Goal: Information Seeking & Learning: Learn about a topic

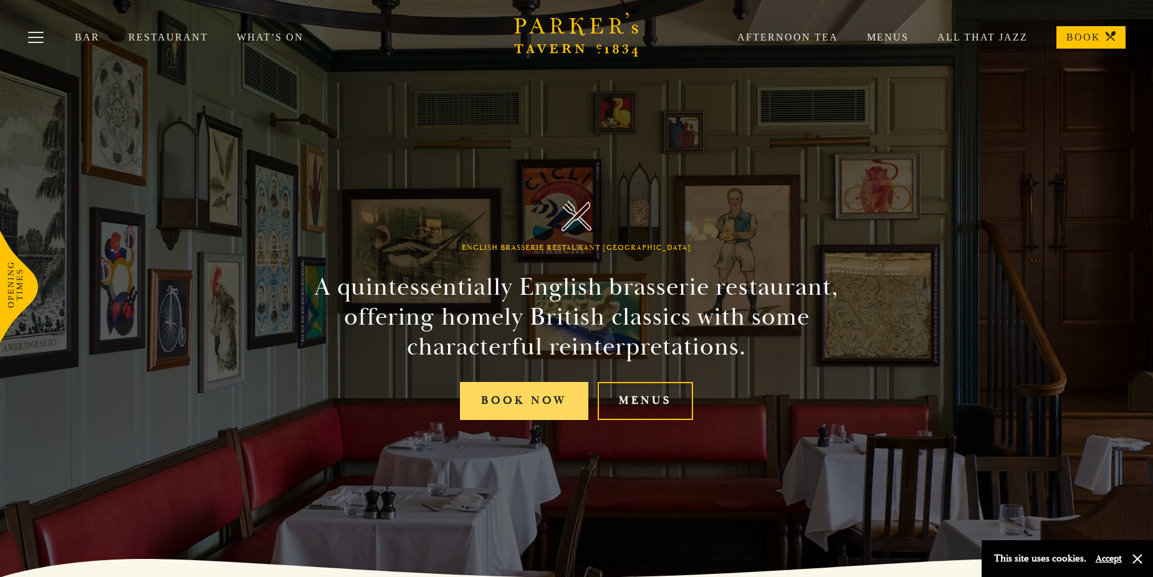
click at [508, 408] on link "Book Now" at bounding box center [524, 401] width 128 height 38
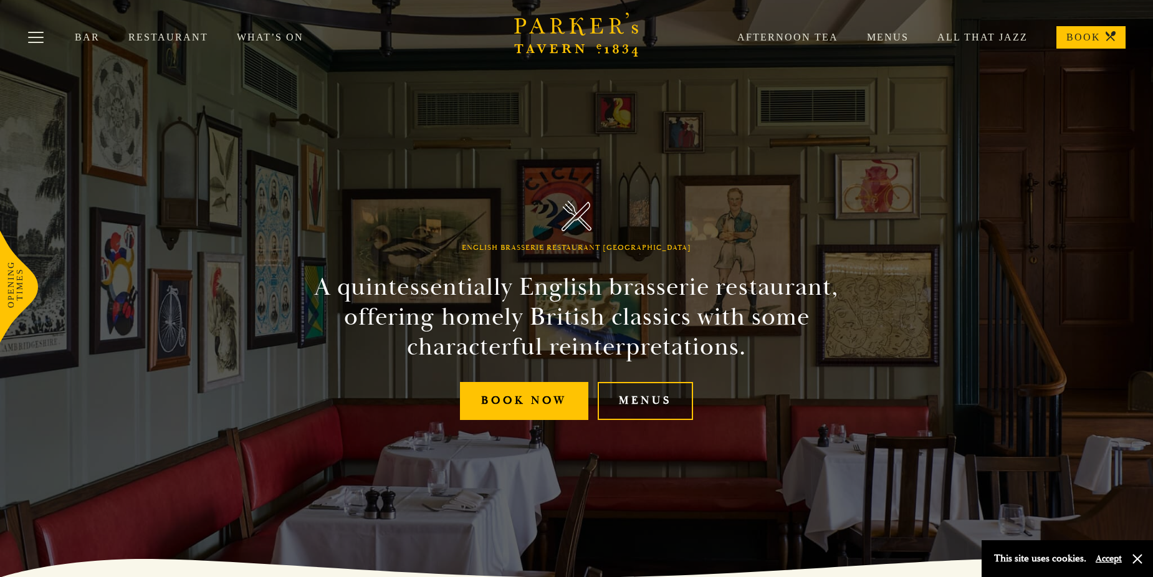
click at [636, 399] on link "Menus" at bounding box center [644, 401] width 95 height 38
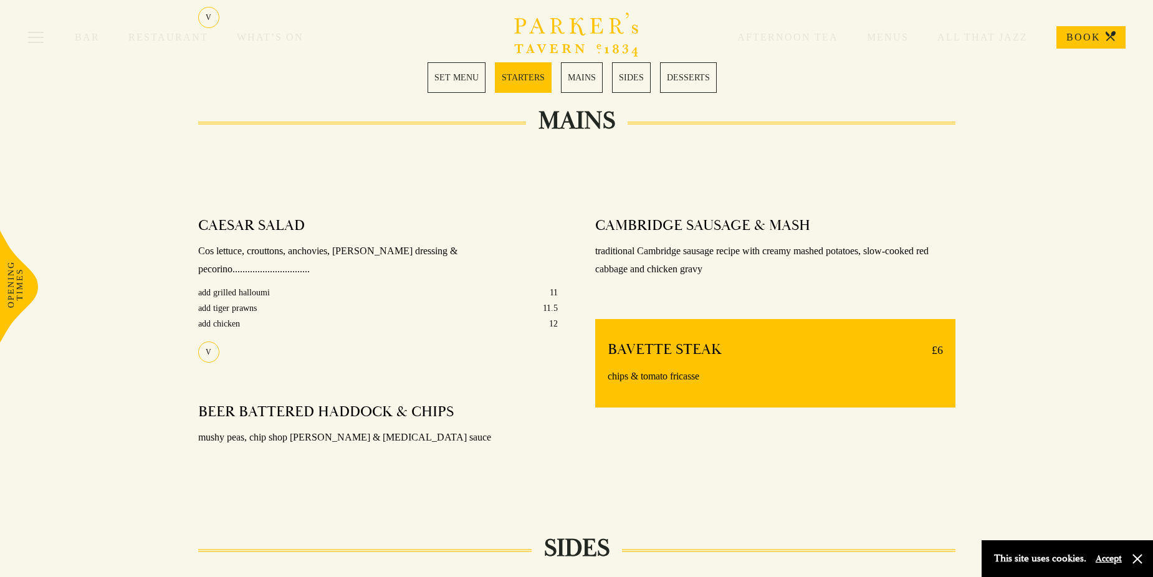
scroll to position [810, 0]
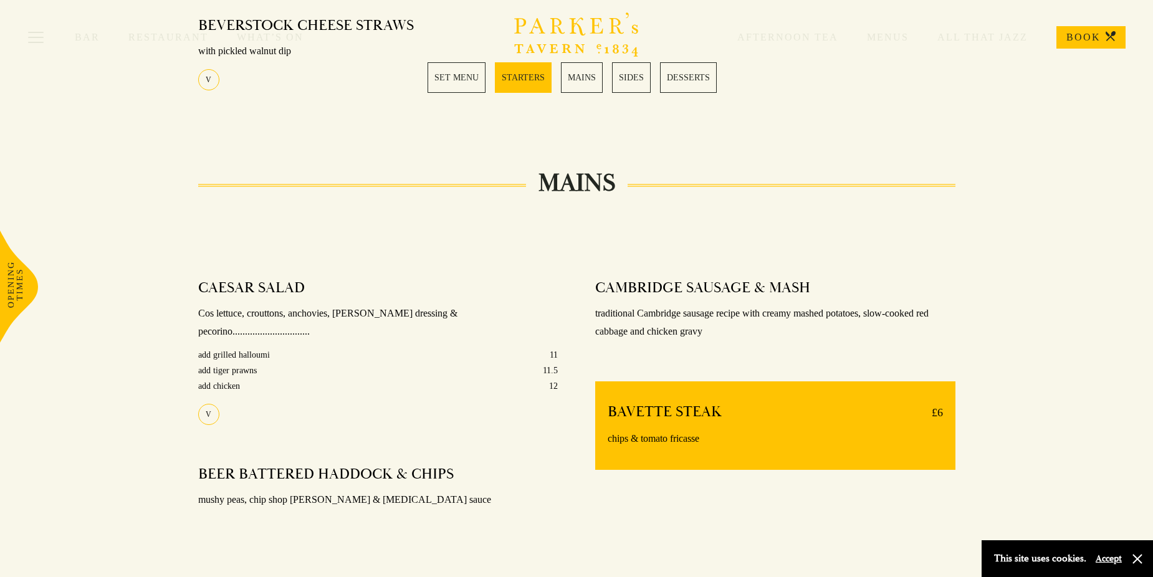
click at [584, 79] on link "MAINS" at bounding box center [582, 77] width 42 height 31
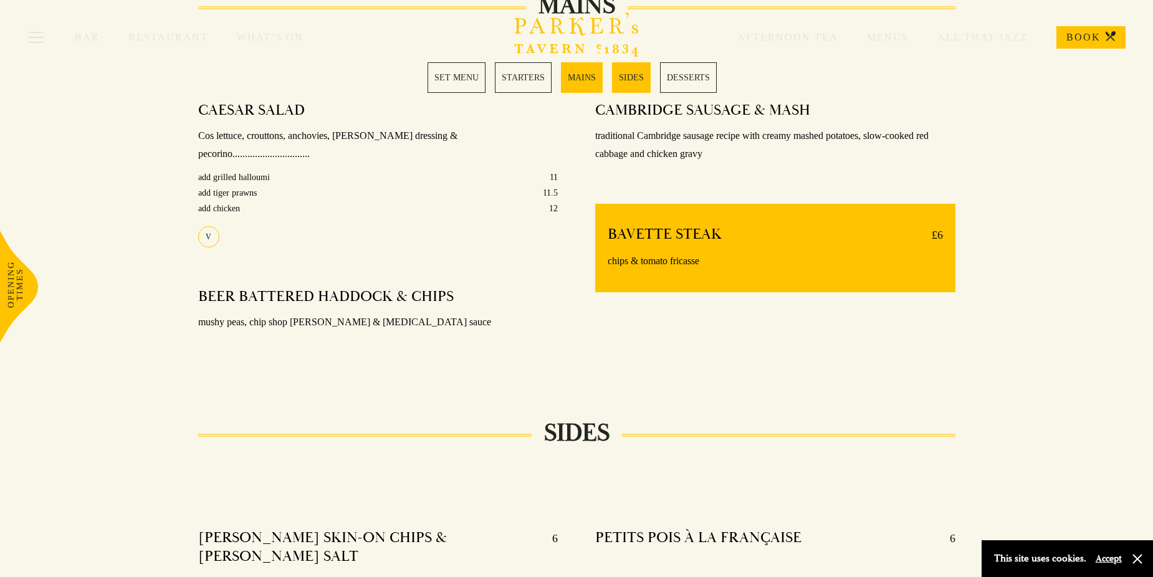
scroll to position [993, 0]
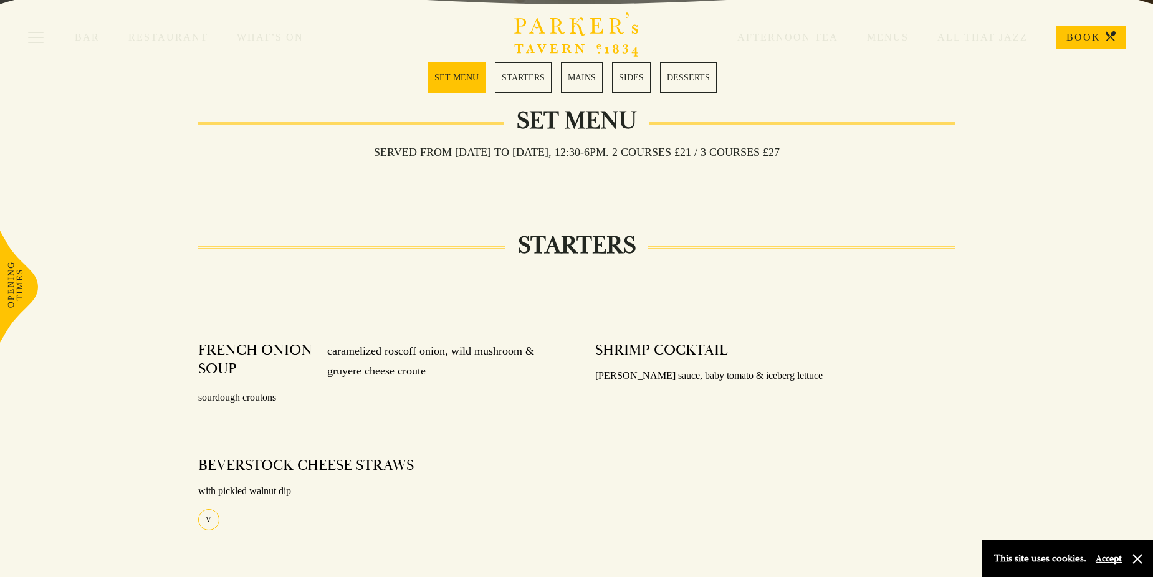
click at [584, 79] on link "MAINS" at bounding box center [582, 77] width 42 height 31
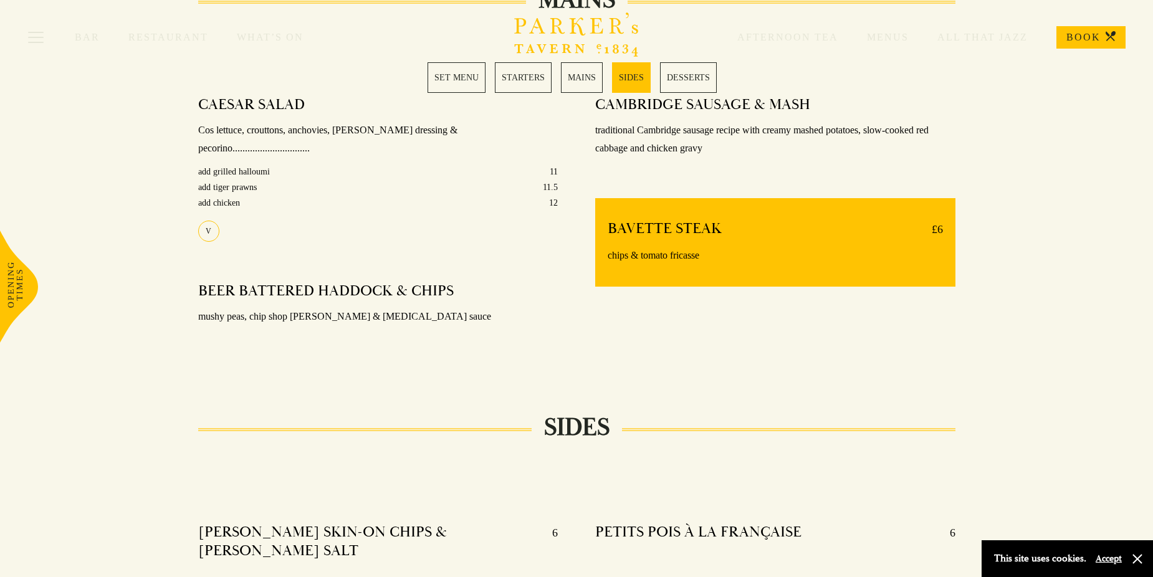
click at [637, 85] on link "SIDES" at bounding box center [631, 77] width 39 height 31
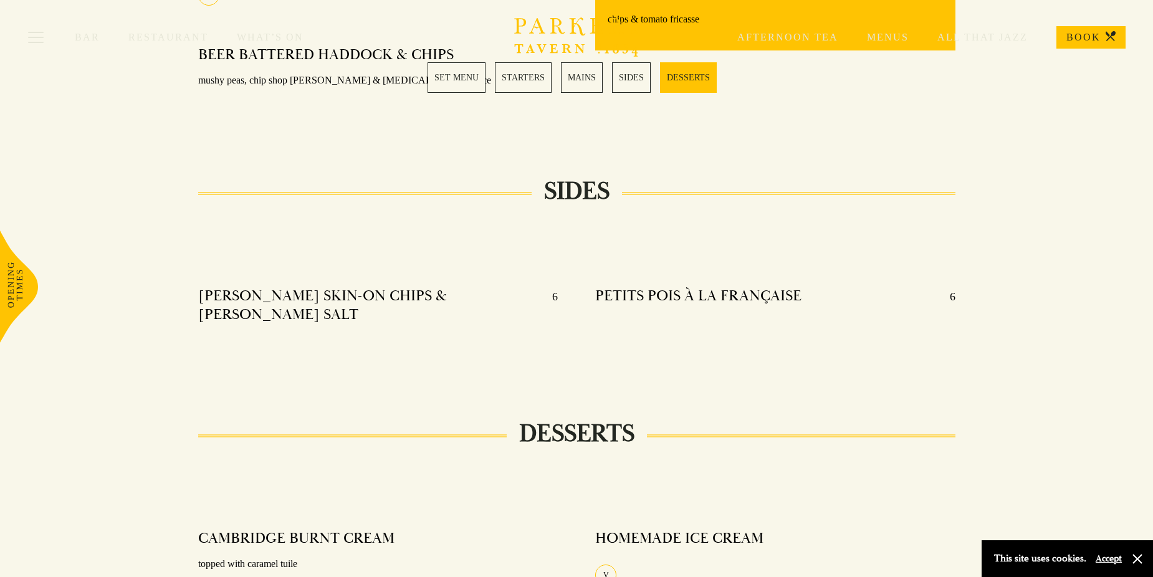
scroll to position [1403, 0]
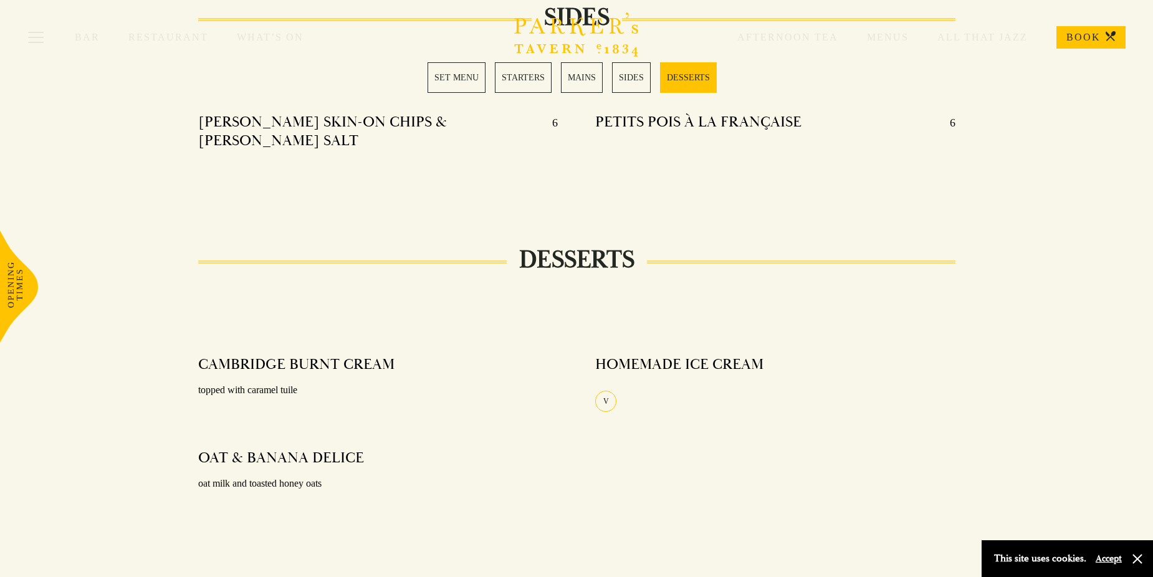
click at [460, 80] on link "SET MENU" at bounding box center [456, 77] width 58 height 31
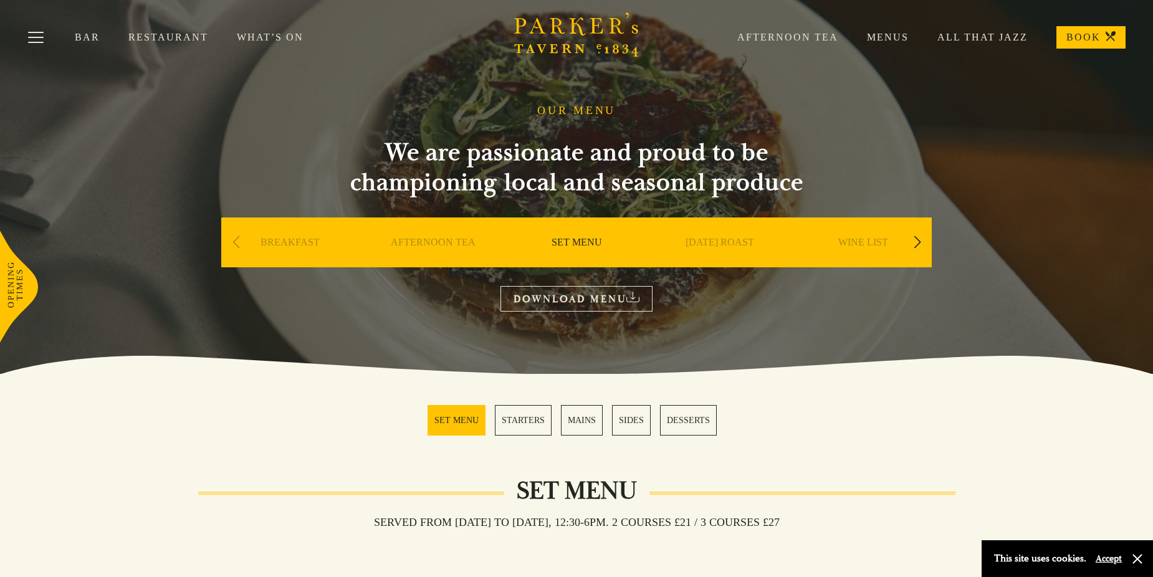
click at [593, 296] on link "DOWNLOAD MENU" at bounding box center [576, 299] width 152 height 26
click at [163, 34] on link "Restaurant" at bounding box center [182, 37] width 108 height 12
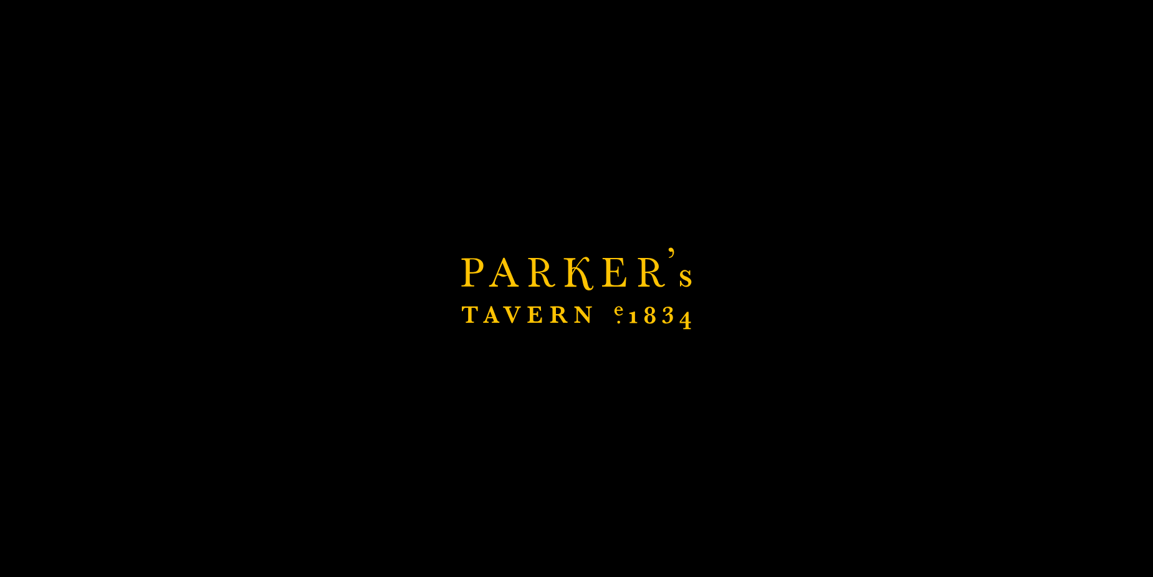
scroll to position [700, 0]
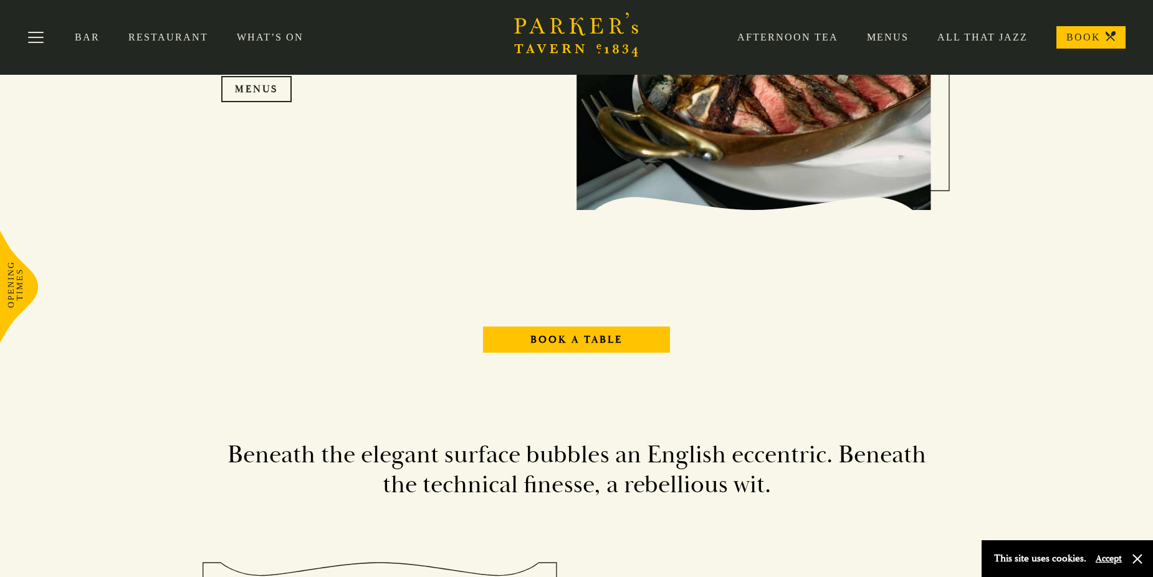
scroll to position [1308, 0]
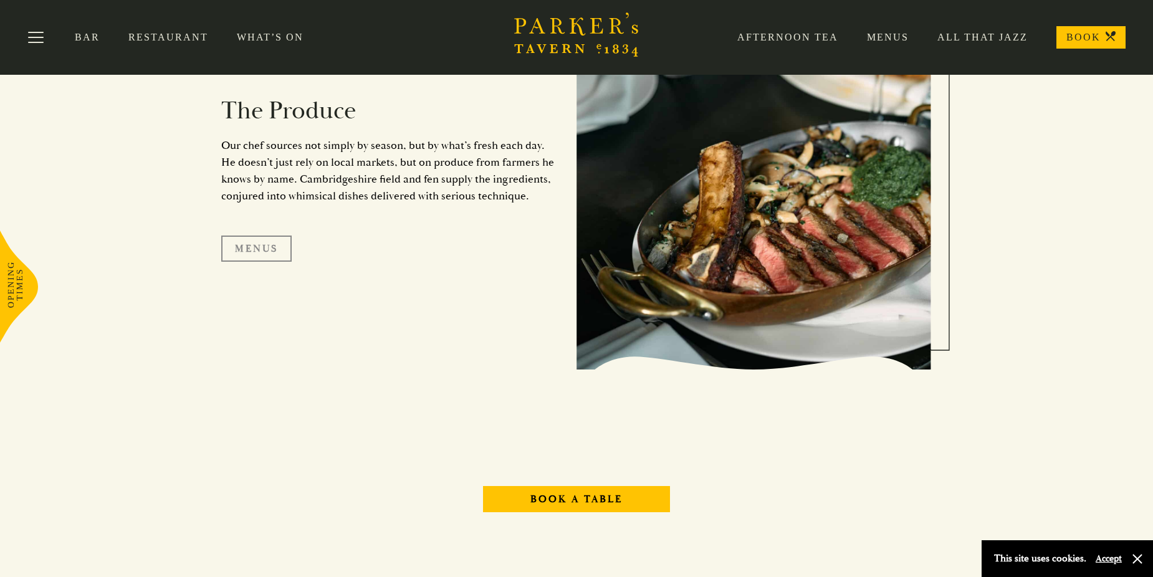
click at [251, 247] on link "Menus" at bounding box center [256, 249] width 70 height 26
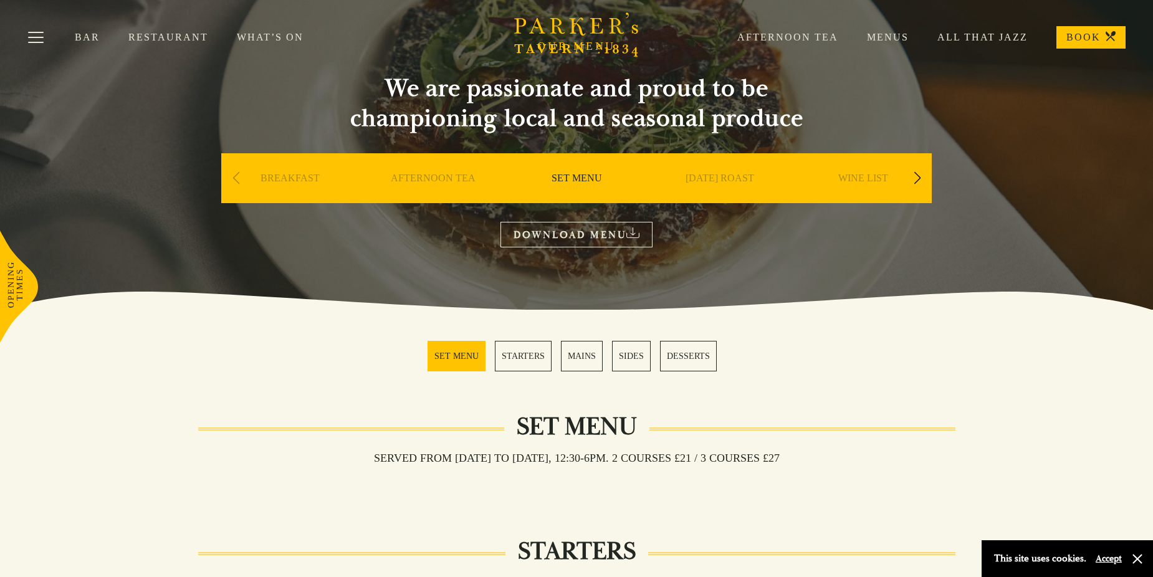
scroll to position [125, 0]
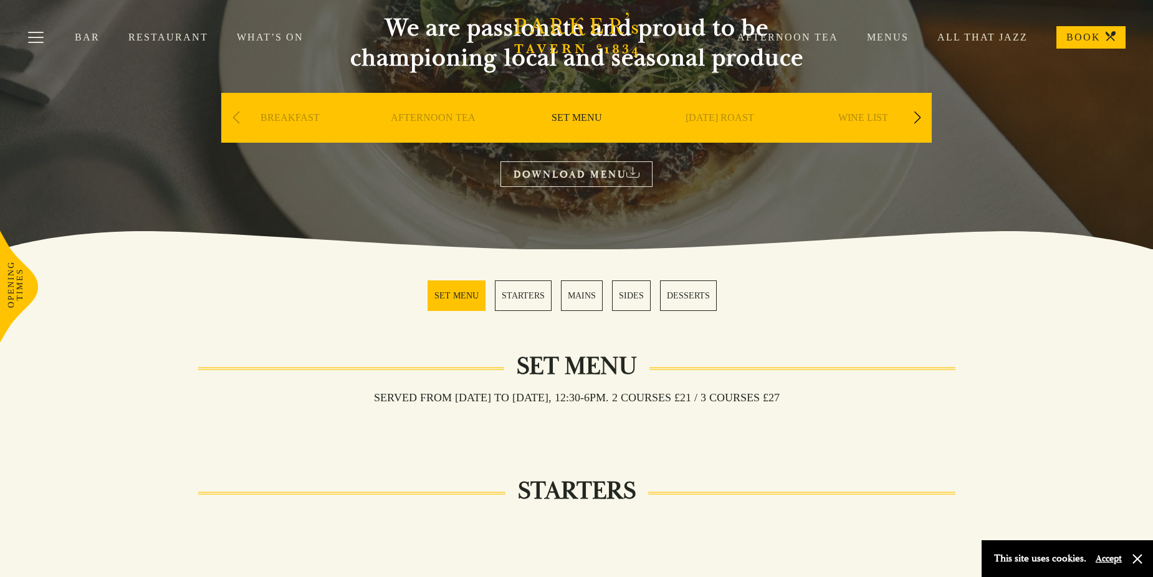
click at [918, 120] on div "Next slide" at bounding box center [916, 117] width 17 height 27
click at [705, 120] on link "A LA CARTE" at bounding box center [720, 137] width 58 height 50
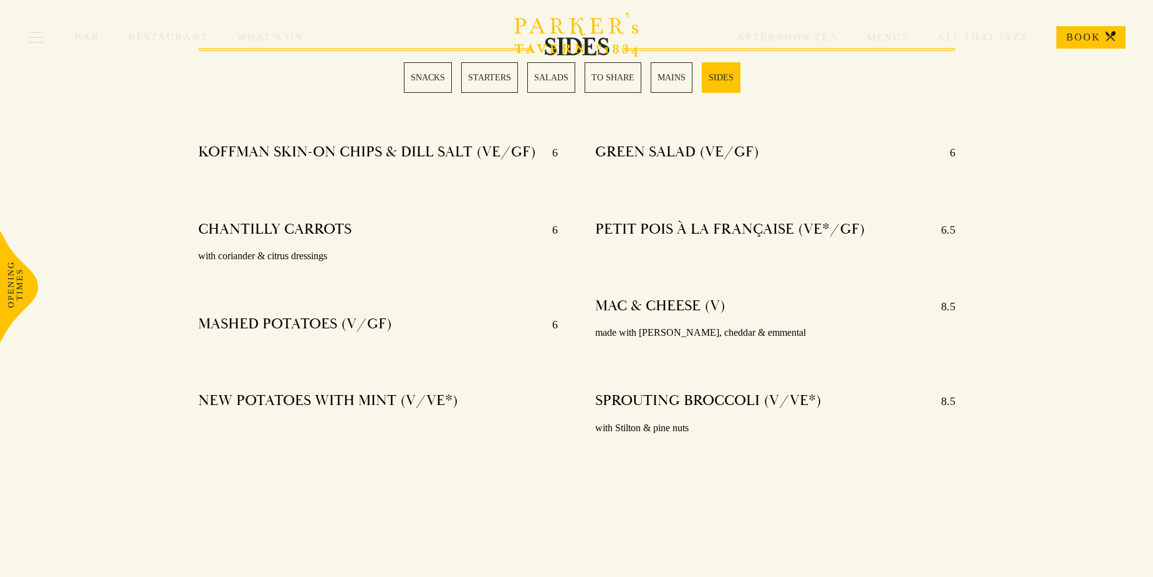
scroll to position [2993, 0]
